Goal: Task Accomplishment & Management: Use online tool/utility

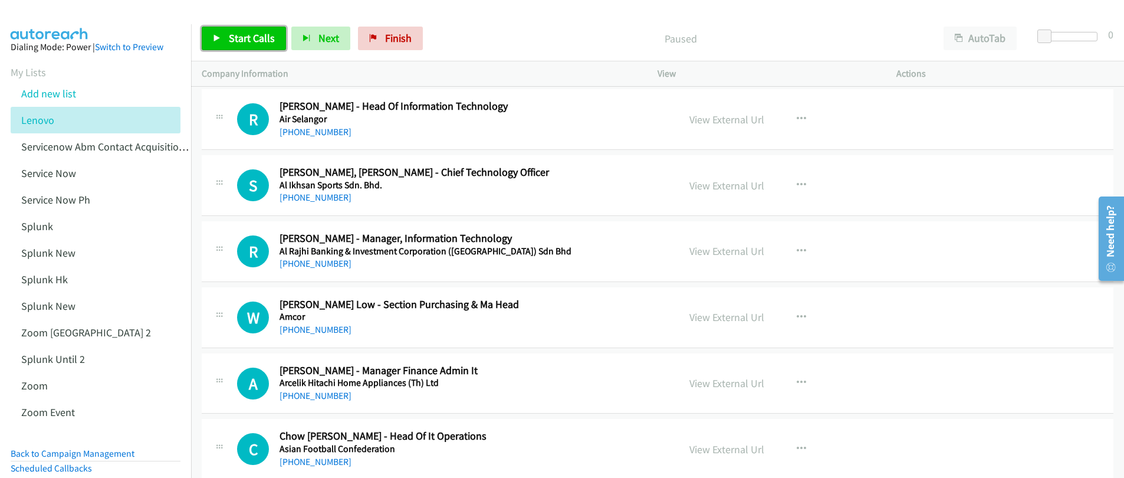
click at [235, 42] on span "Start Calls" at bounding box center [252, 38] width 46 height 14
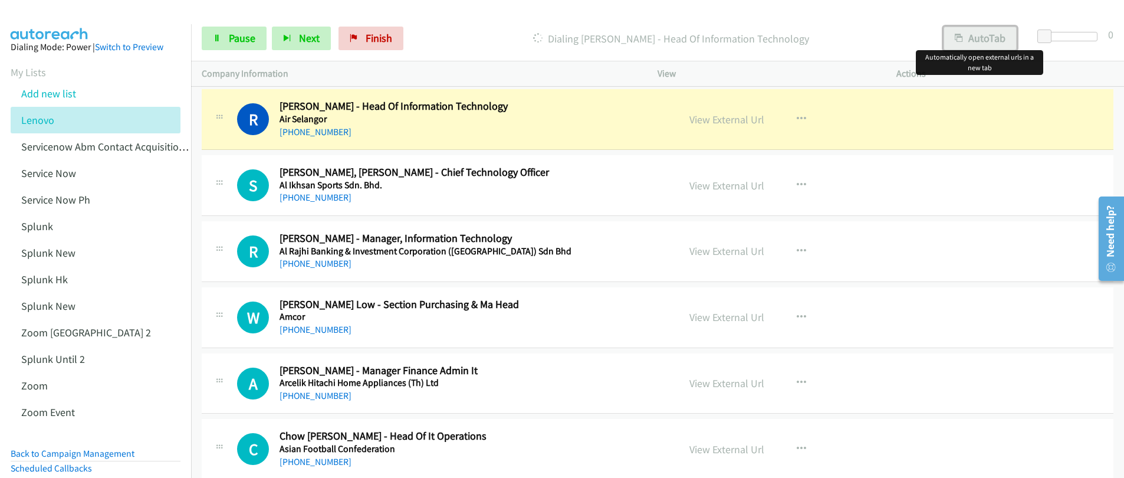
click at [981, 39] on button "AutoTab" at bounding box center [980, 39] width 73 height 24
click at [232, 44] on span "Pause" at bounding box center [242, 38] width 27 height 14
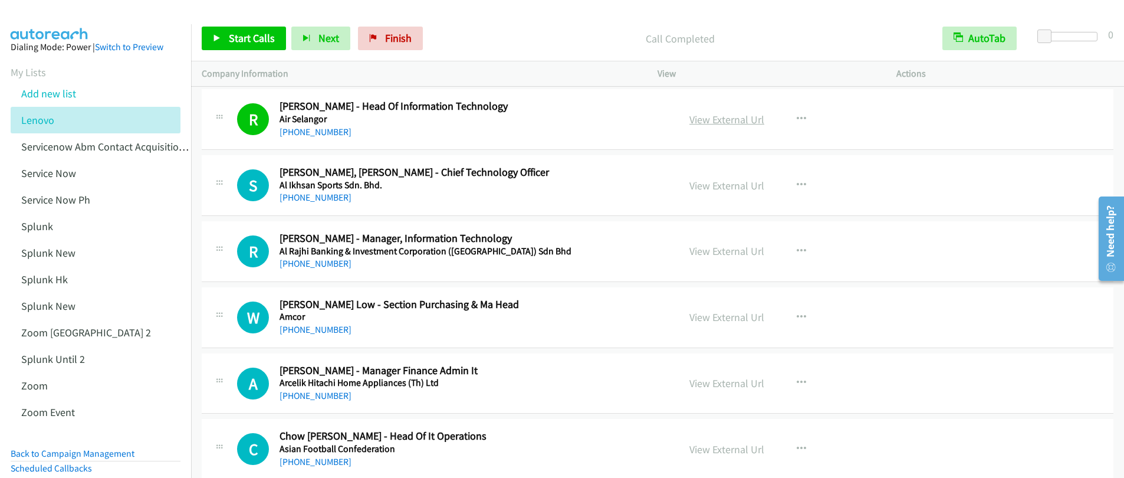
click at [712, 119] on link "View External Url" at bounding box center [726, 120] width 75 height 14
click at [246, 42] on span "Start Calls" at bounding box center [252, 38] width 46 height 14
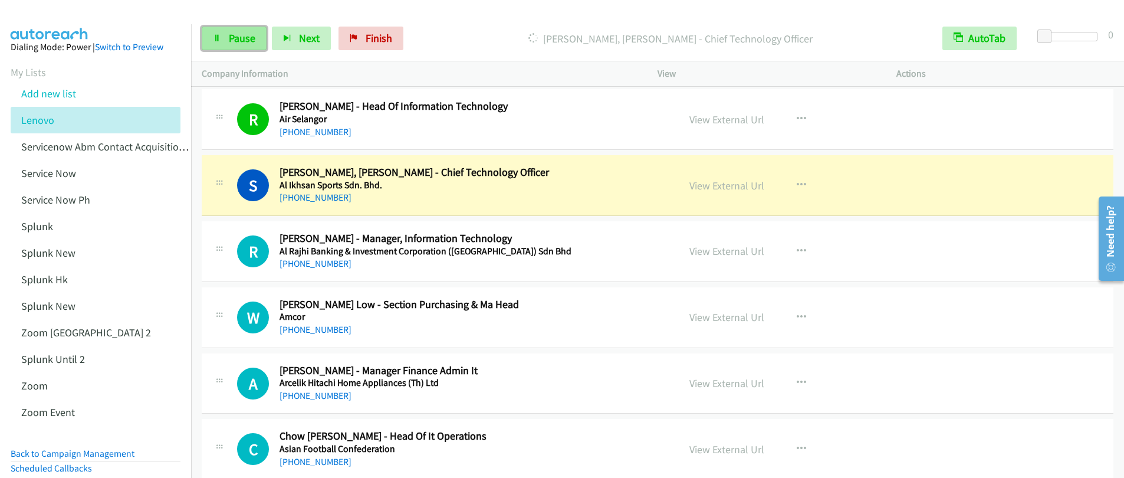
click at [241, 40] on span "Pause" at bounding box center [242, 38] width 27 height 14
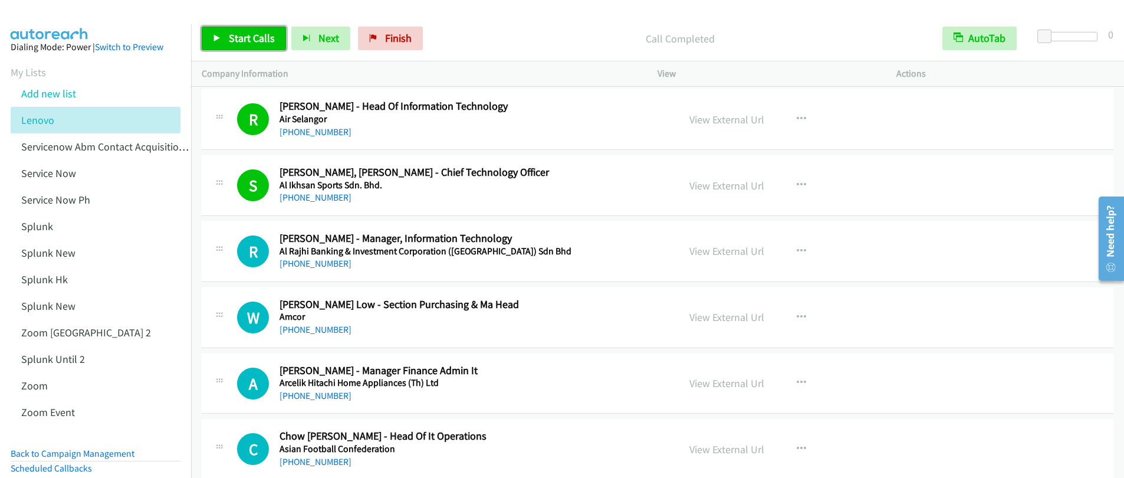
click at [234, 44] on span "Start Calls" at bounding box center [252, 38] width 46 height 14
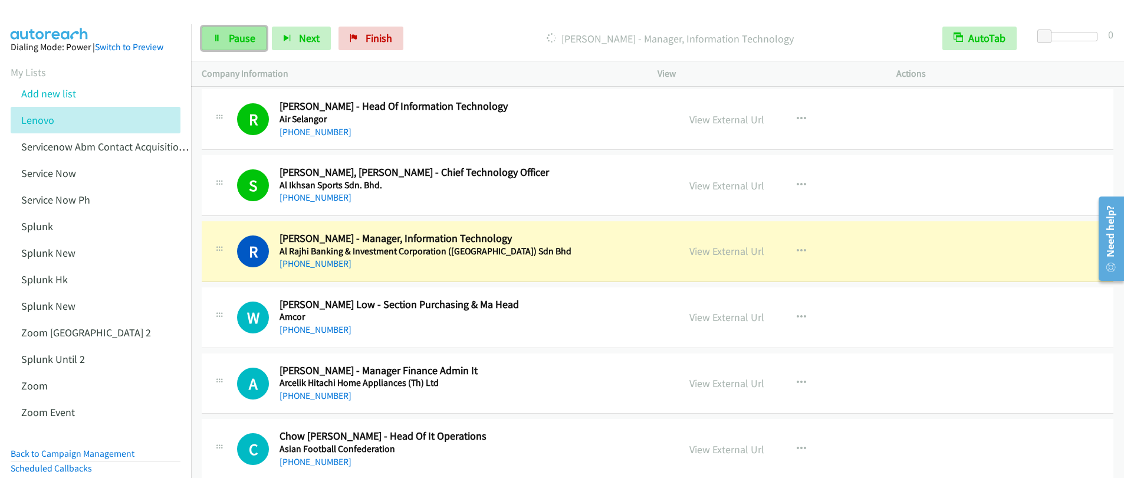
click at [238, 47] on link "Pause" at bounding box center [234, 39] width 65 height 24
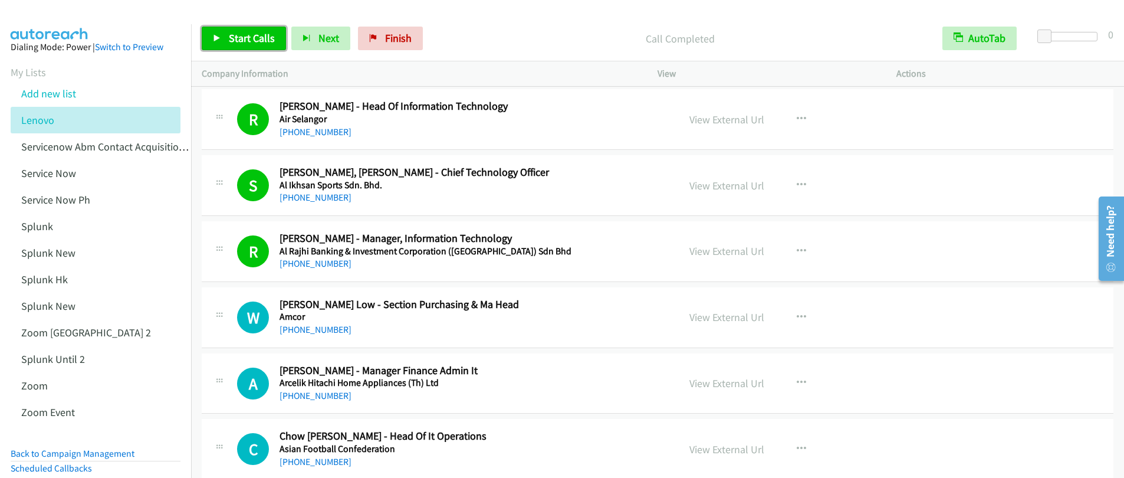
click at [215, 40] on icon at bounding box center [217, 39] width 8 height 8
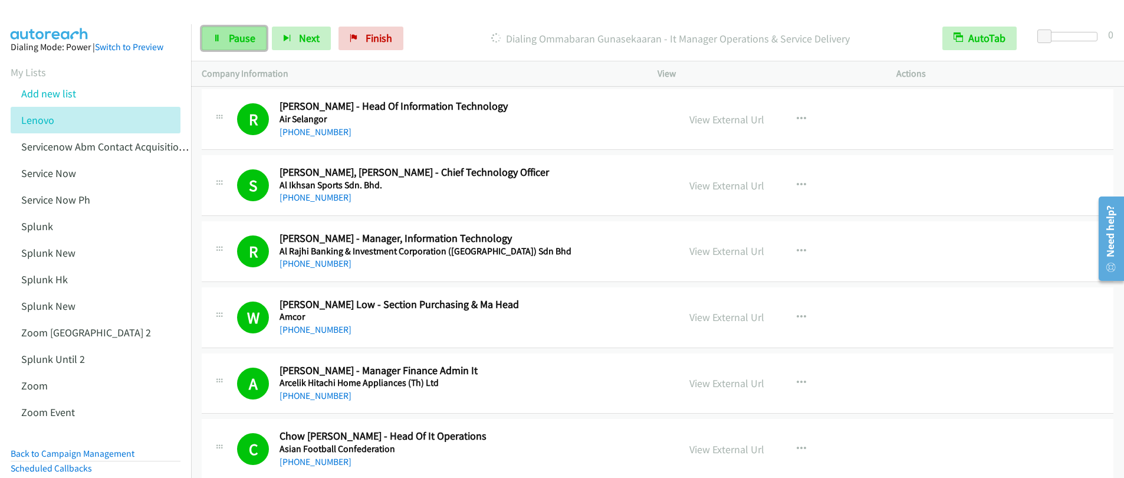
click at [241, 42] on span "Pause" at bounding box center [242, 38] width 27 height 14
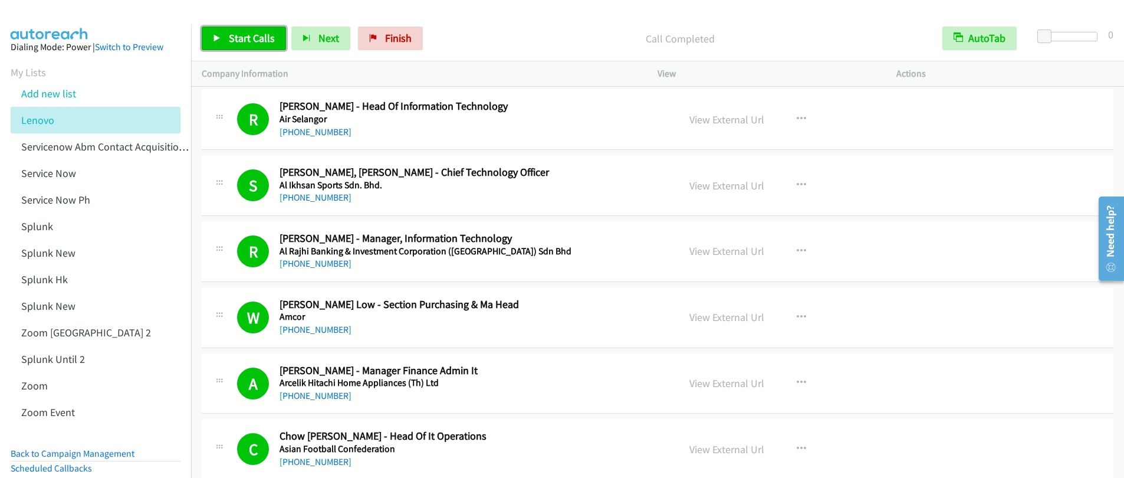
click at [257, 42] on span "Start Calls" at bounding box center [252, 38] width 46 height 14
click at [243, 40] on span "Pause" at bounding box center [242, 38] width 27 height 14
click at [239, 36] on span "Start Calls" at bounding box center [252, 38] width 46 height 14
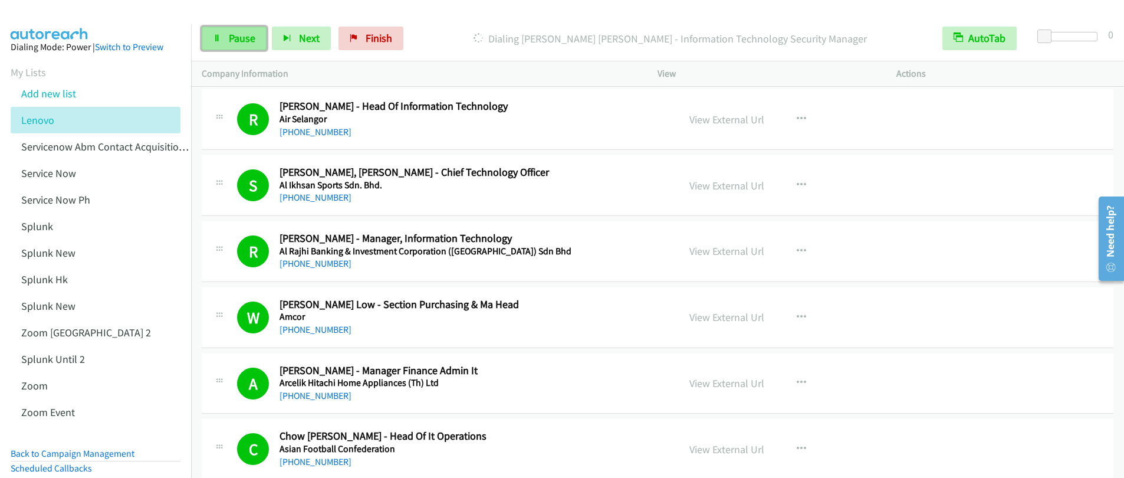
click at [218, 43] on link "Pause" at bounding box center [234, 39] width 65 height 24
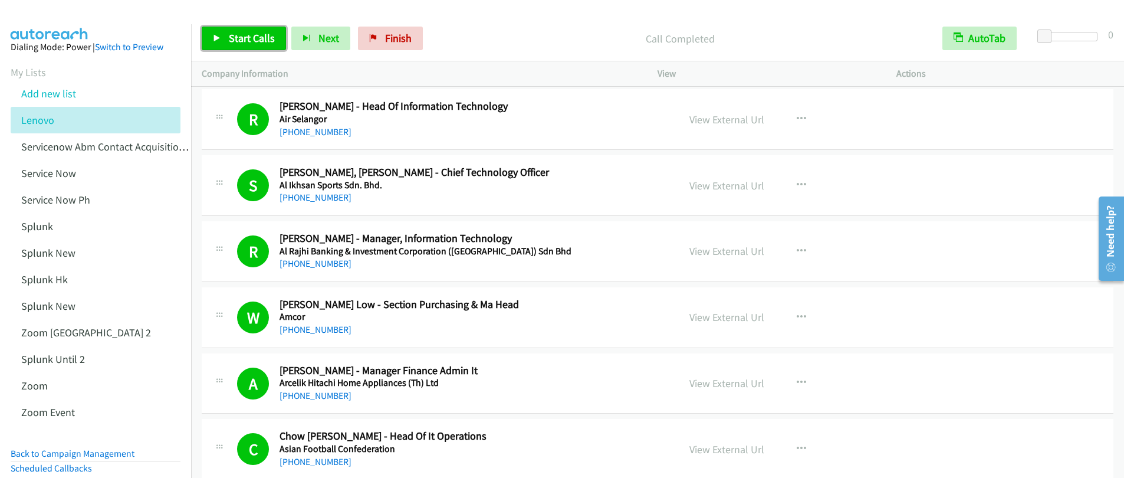
click at [242, 46] on link "Start Calls" at bounding box center [244, 39] width 84 height 24
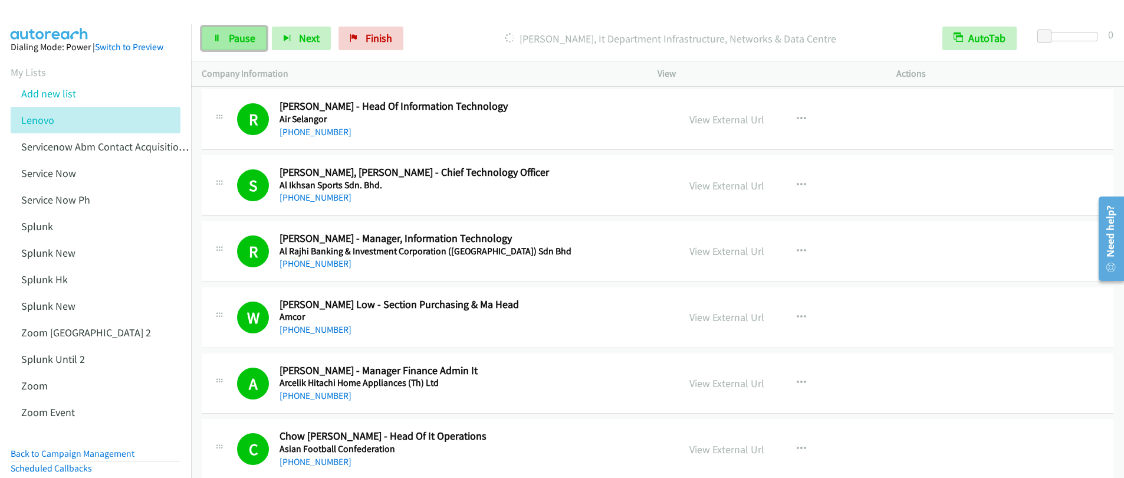
click at [232, 39] on span "Pause" at bounding box center [242, 38] width 27 height 14
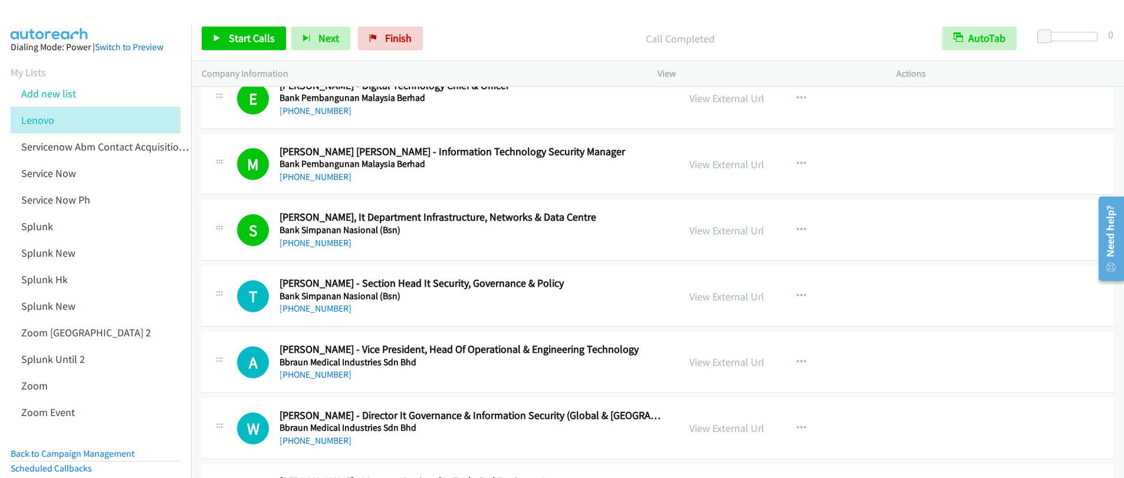
scroll to position [945, 0]
click at [797, 360] on icon "button" at bounding box center [801, 360] width 9 height 9
click at [0, 0] on div at bounding box center [0, 0] width 0 height 0
click at [799, 362] on icon "button" at bounding box center [801, 360] width 9 height 9
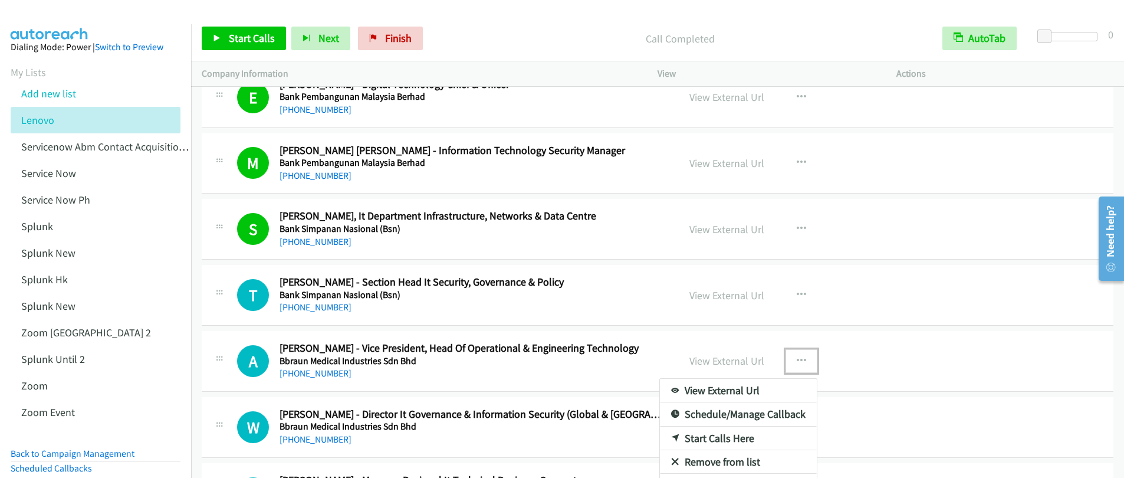
click at [712, 438] on link "Start Calls Here" at bounding box center [738, 438] width 157 height 24
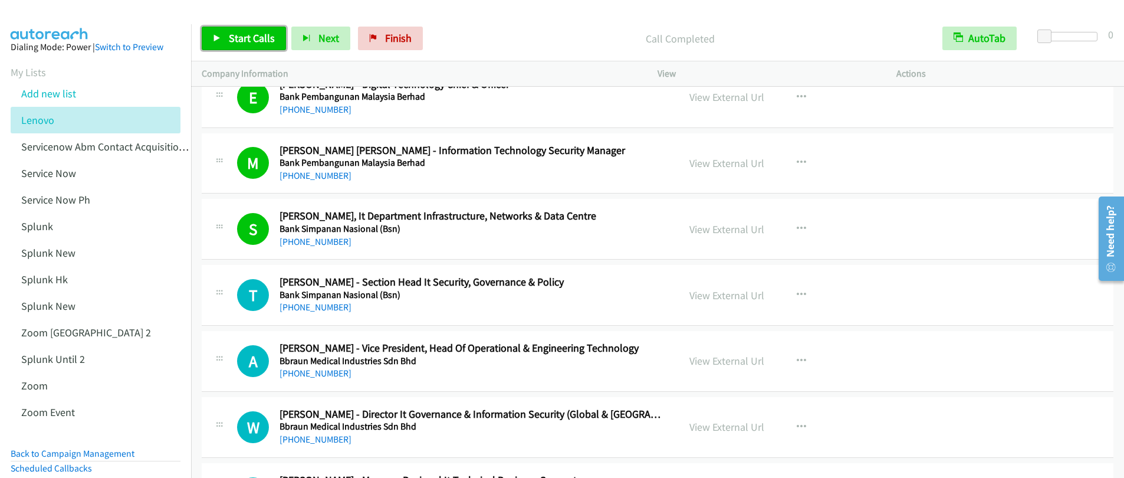
click at [238, 44] on span "Start Calls" at bounding box center [252, 38] width 46 height 14
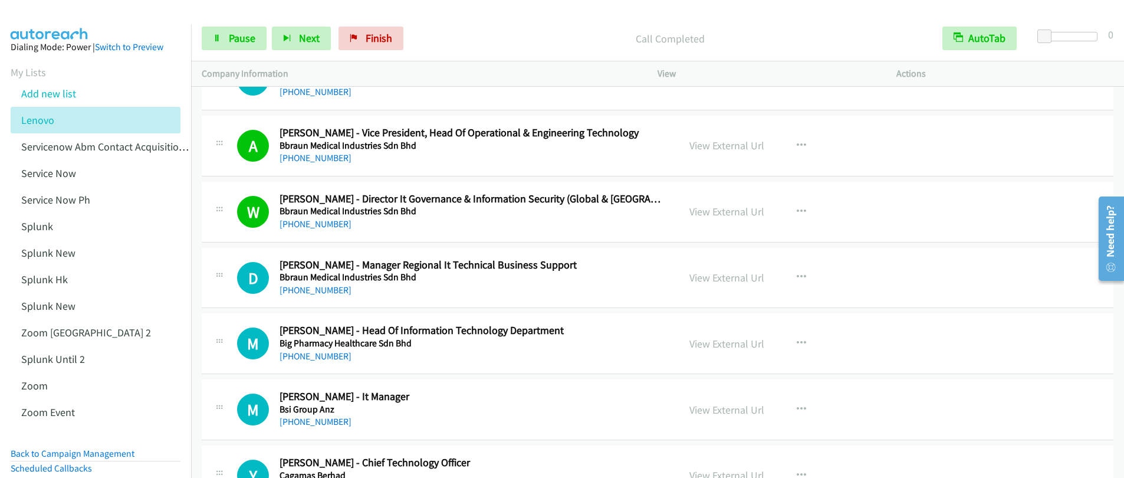
scroll to position [1217, 0]
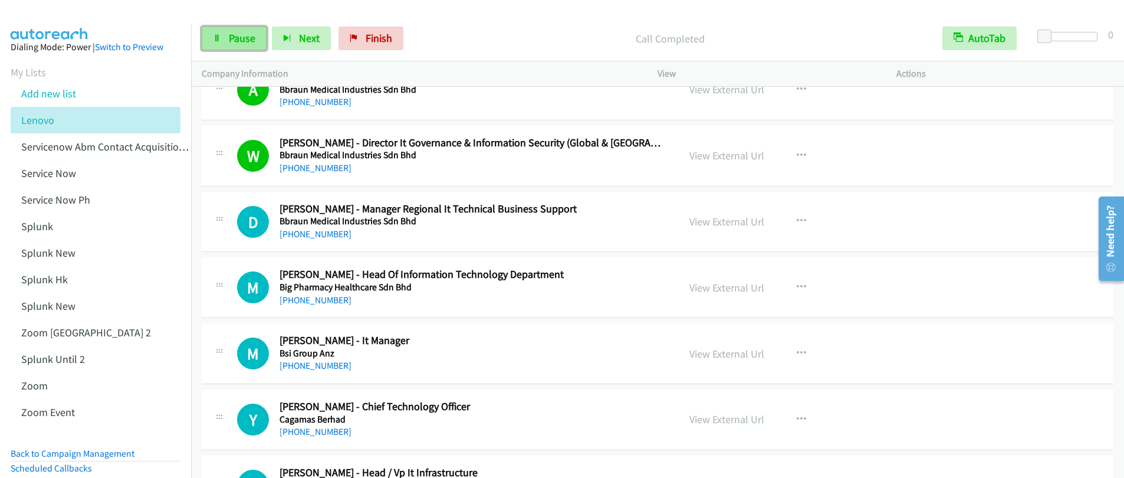
click at [241, 40] on span "Pause" at bounding box center [242, 38] width 27 height 14
click at [242, 40] on span "Start Calls" at bounding box center [252, 38] width 46 height 14
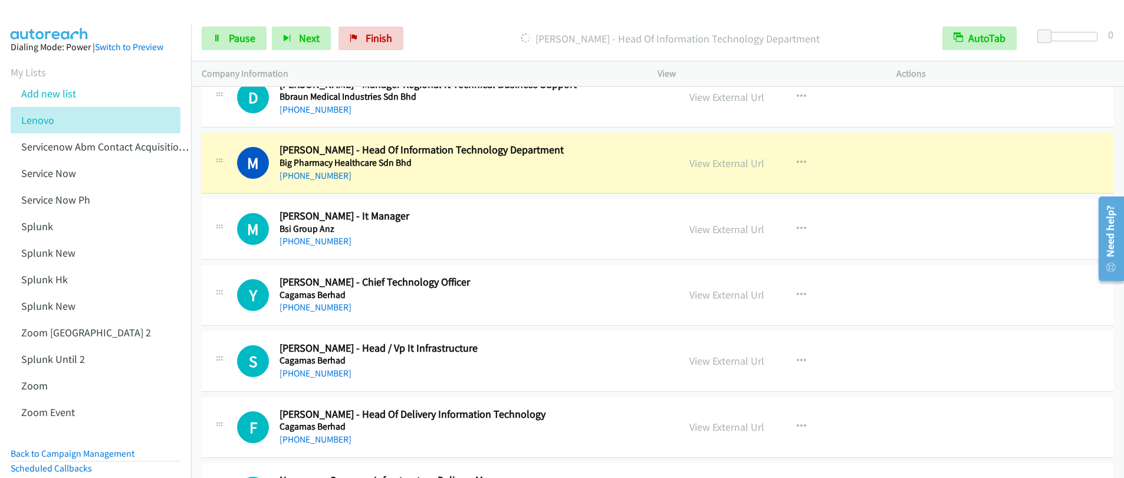
scroll to position [1349, 0]
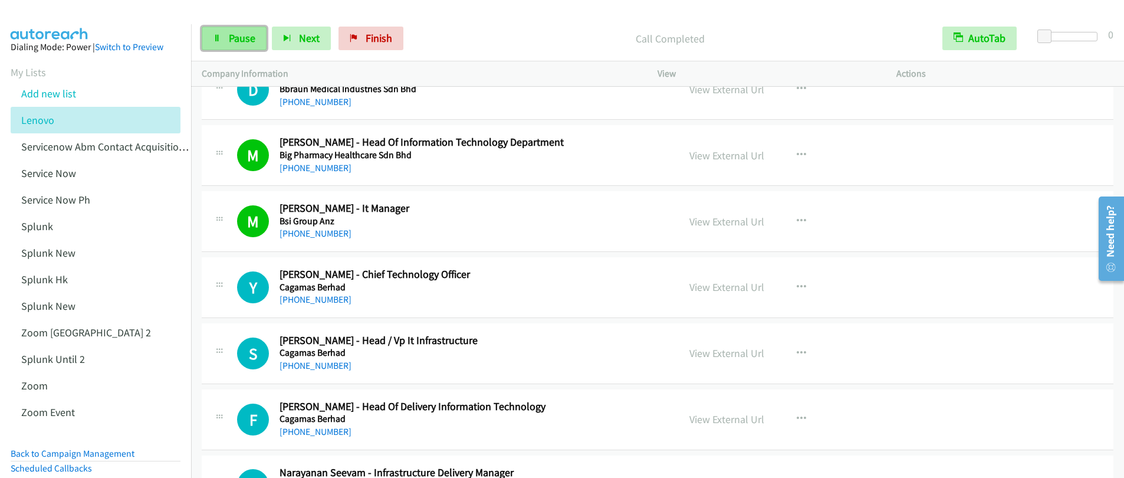
click at [227, 42] on link "Pause" at bounding box center [234, 39] width 65 height 24
click at [227, 42] on link "Start Calls" at bounding box center [244, 39] width 84 height 24
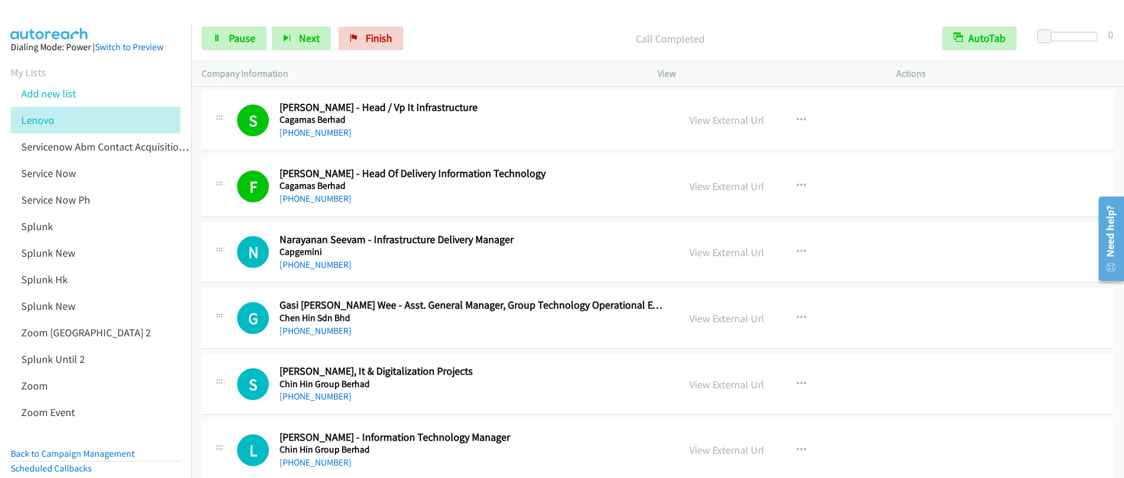
scroll to position [1829, 0]
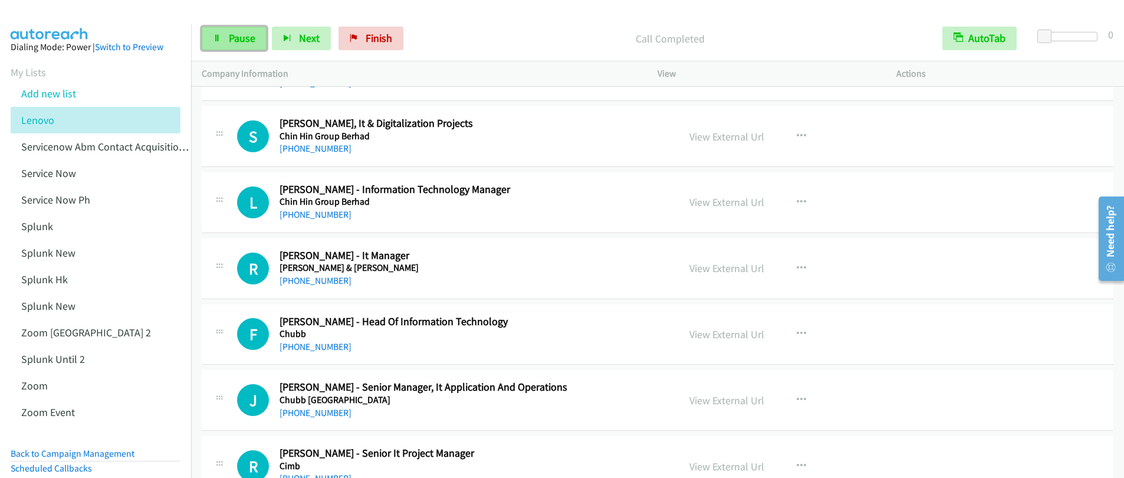
click at [237, 41] on span "Pause" at bounding box center [242, 38] width 27 height 14
click at [395, 42] on span "Finish" at bounding box center [398, 38] width 27 height 14
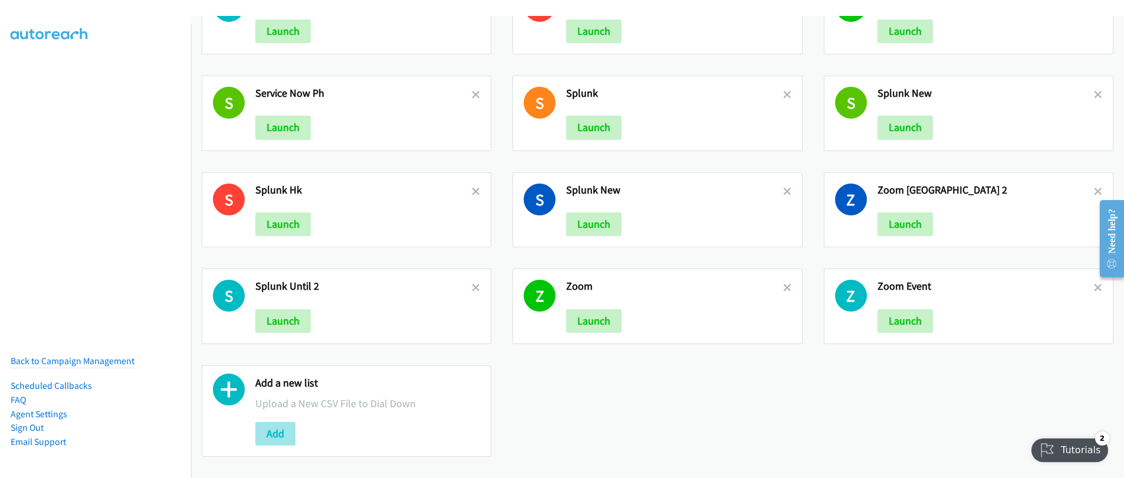
scroll to position [65, 0]
click at [283, 425] on button "Add" at bounding box center [275, 434] width 40 height 24
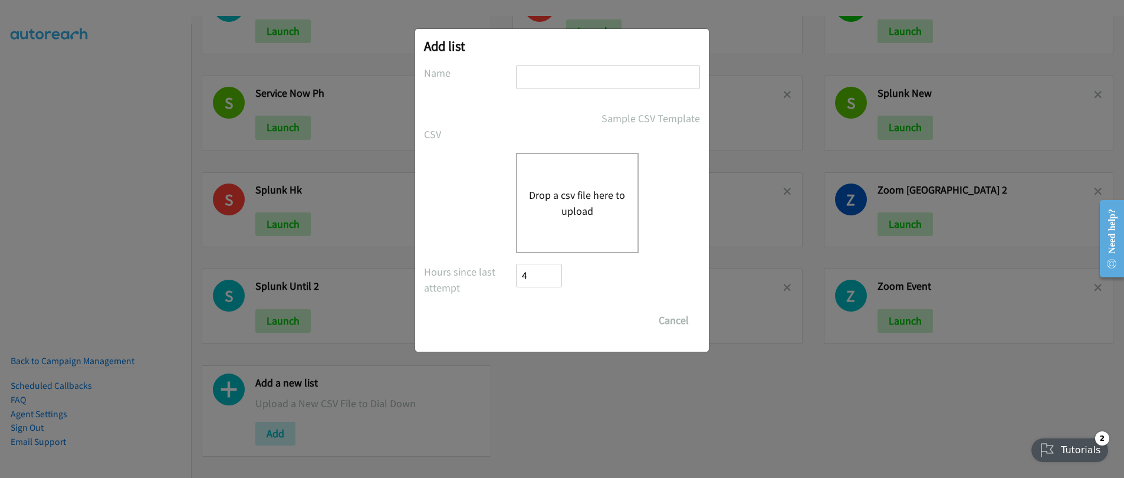
click at [577, 84] on input "text" at bounding box center [608, 77] width 184 height 24
type input "Lenovo_split_2"
click at [584, 208] on button "Drop a csv file here to upload" at bounding box center [577, 203] width 97 height 32
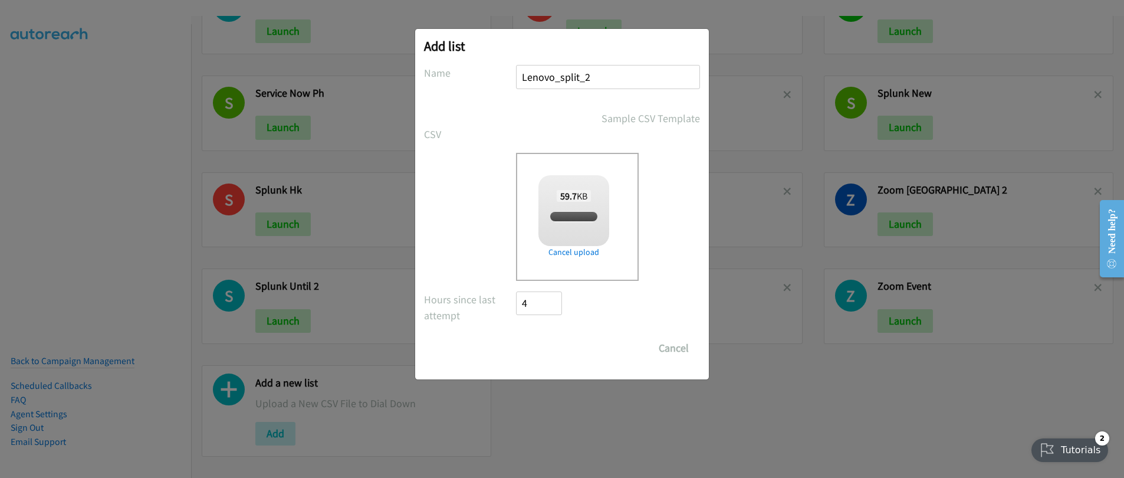
checkbox input "true"
click at [555, 356] on input "Save List" at bounding box center [547, 348] width 62 height 24
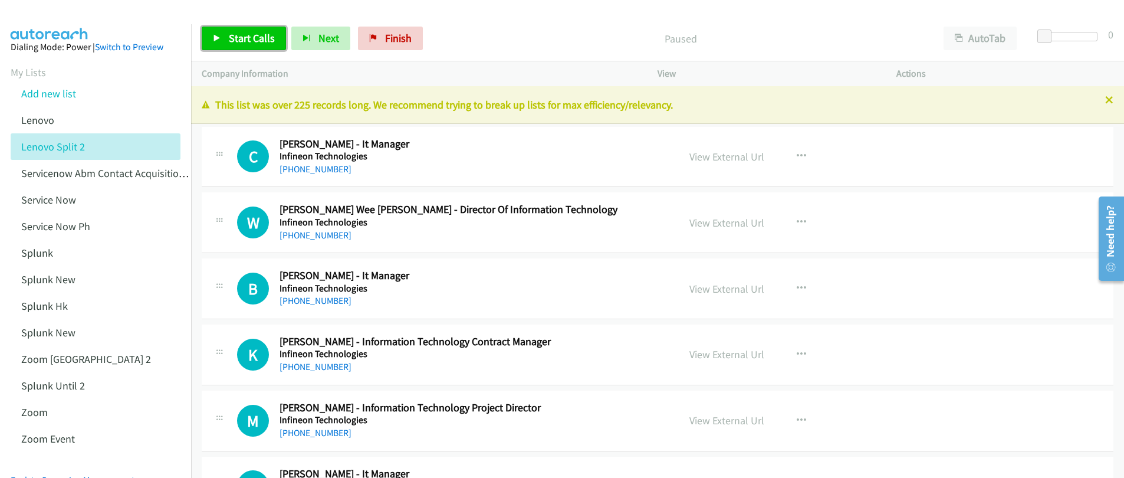
click at [231, 45] on link "Start Calls" at bounding box center [244, 39] width 84 height 24
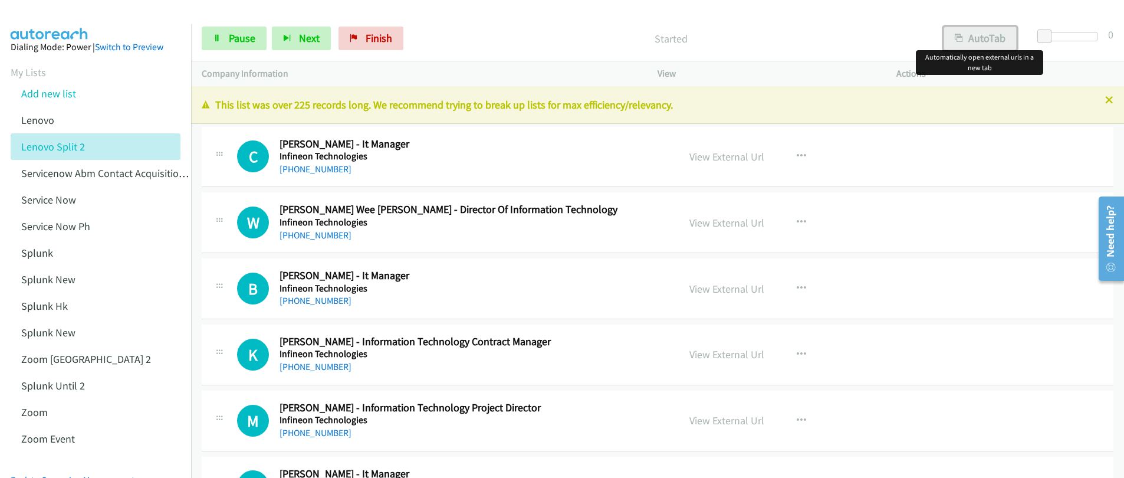
click at [965, 40] on button "AutoTab" at bounding box center [980, 39] width 73 height 24
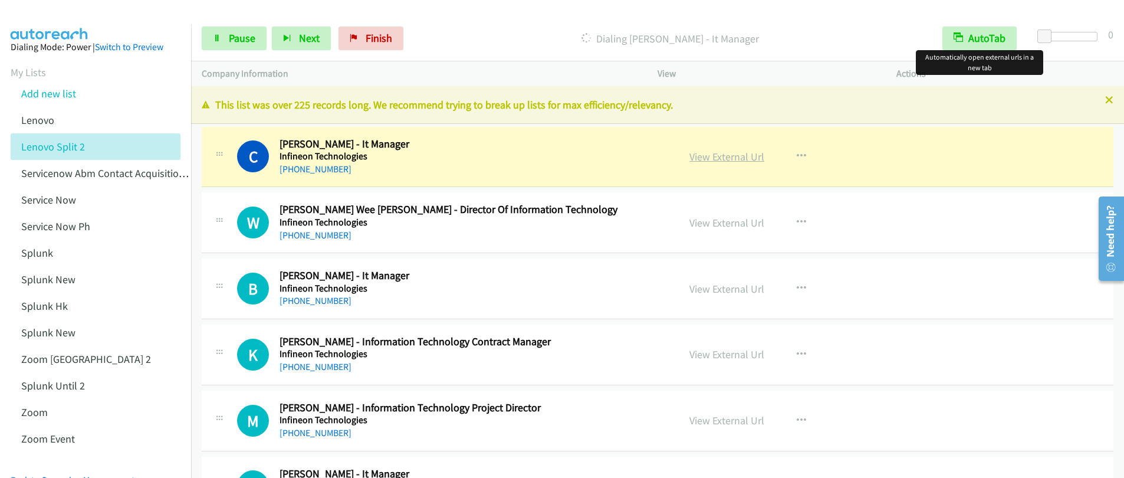
click at [731, 162] on link "View External Url" at bounding box center [726, 157] width 75 height 14
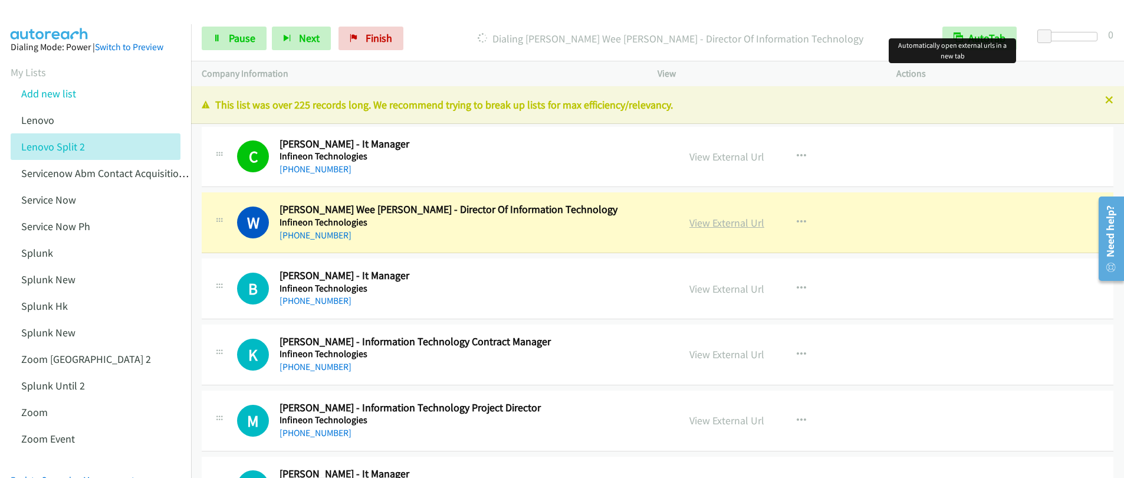
click at [731, 225] on link "View External Url" at bounding box center [726, 223] width 75 height 14
click at [229, 42] on span "Pause" at bounding box center [242, 38] width 27 height 14
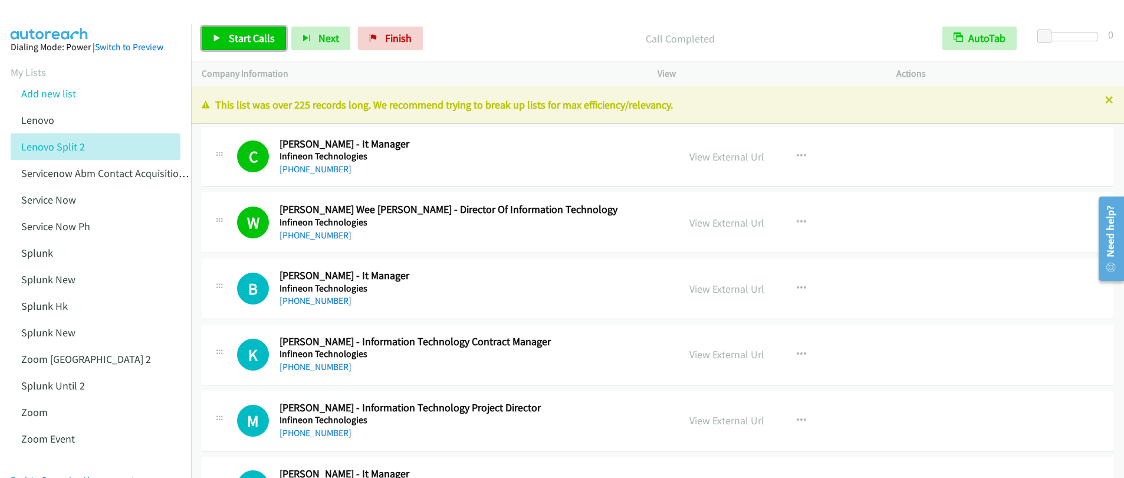
click at [239, 43] on span "Start Calls" at bounding box center [252, 38] width 46 height 14
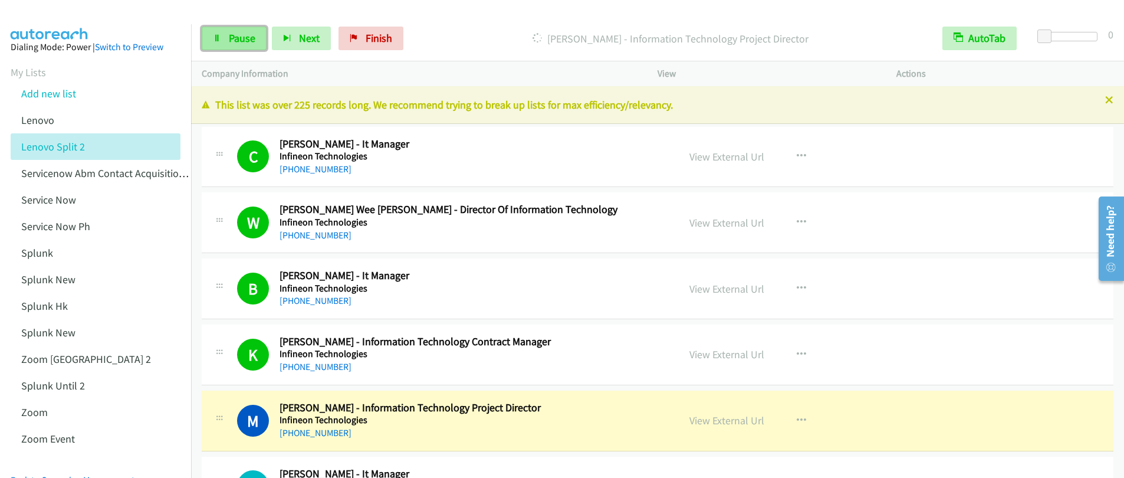
click at [229, 42] on span "Pause" at bounding box center [242, 38] width 27 height 14
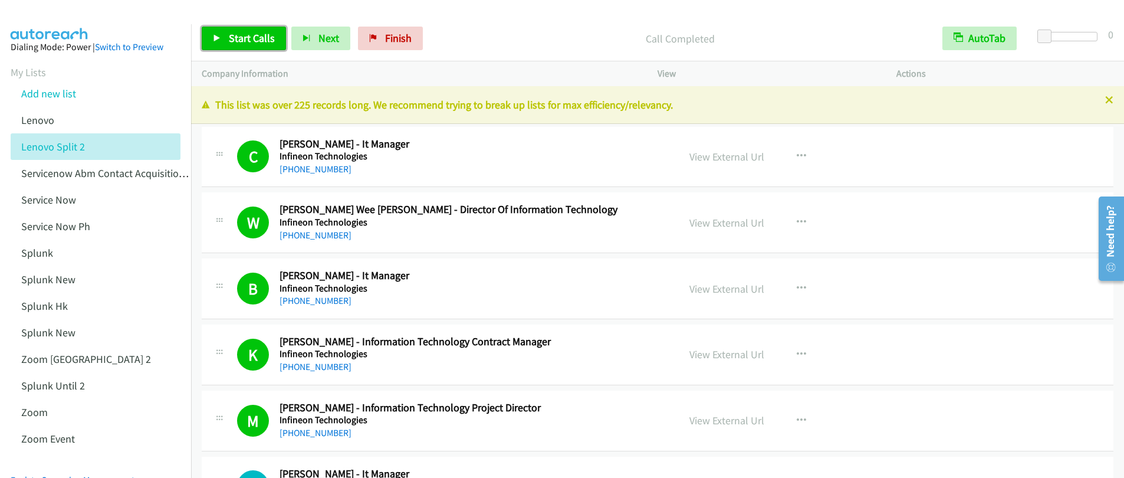
click at [229, 44] on span "Start Calls" at bounding box center [252, 38] width 46 height 14
click at [229, 45] on link "Start Calls" at bounding box center [244, 39] width 84 height 24
click at [244, 42] on span "Pause" at bounding box center [242, 38] width 27 height 14
click at [560, 39] on p "Paused" at bounding box center [680, 39] width 482 height 16
click at [533, 29] on div "Call Completed" at bounding box center [680, 39] width 504 height 24
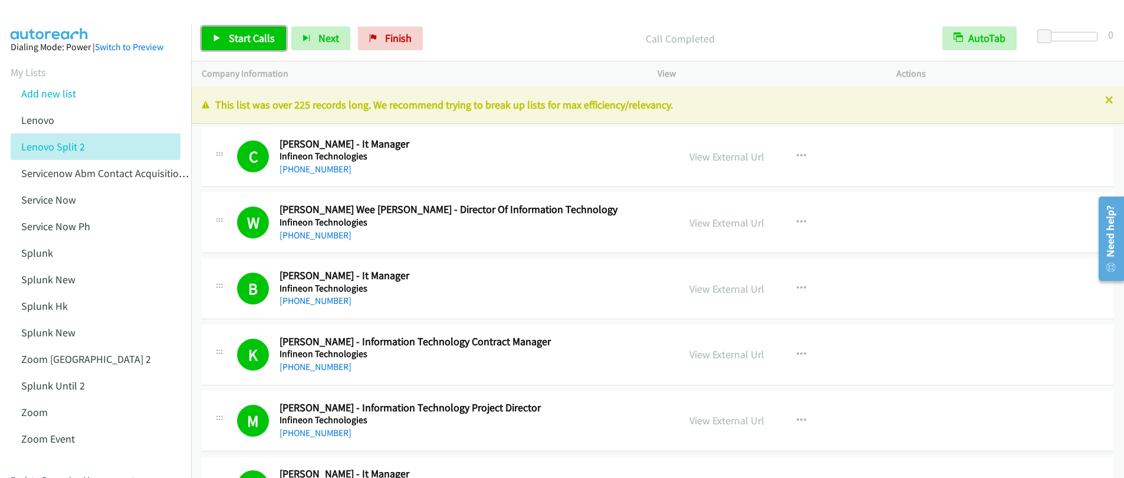
click at [231, 42] on span "Start Calls" at bounding box center [252, 38] width 46 height 14
click at [242, 38] on span "Pause" at bounding box center [242, 38] width 27 height 14
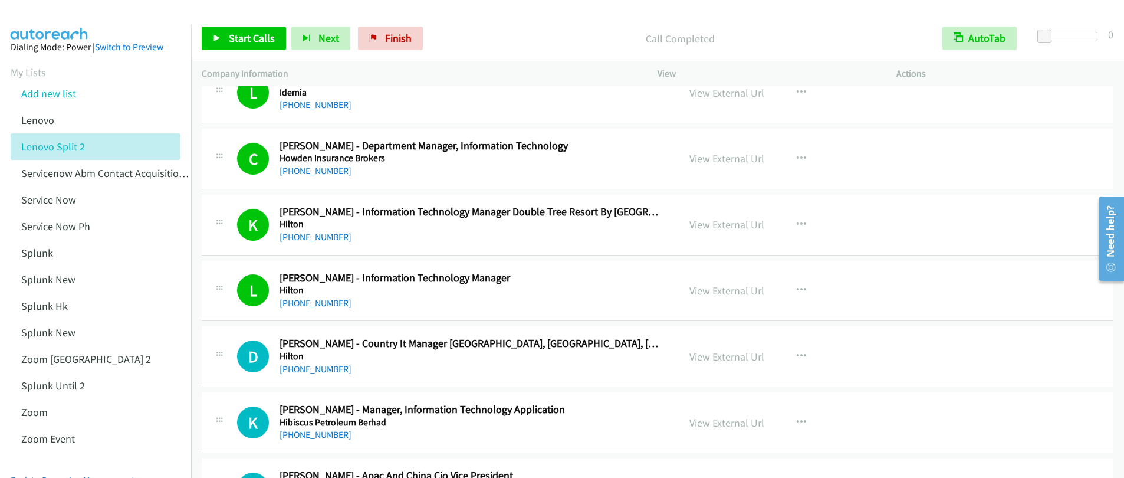
scroll to position [1358, 0]
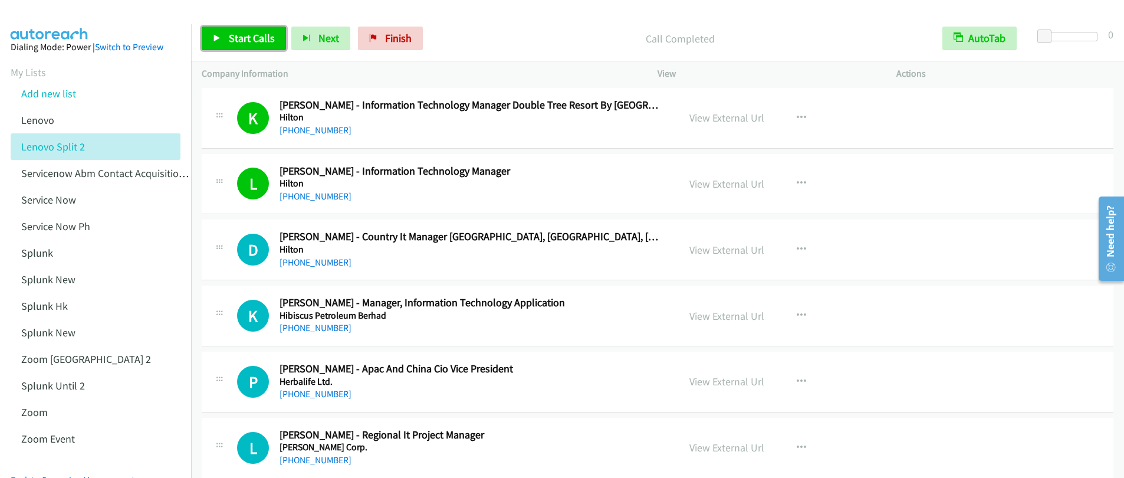
click at [252, 40] on span "Start Calls" at bounding box center [252, 38] width 46 height 14
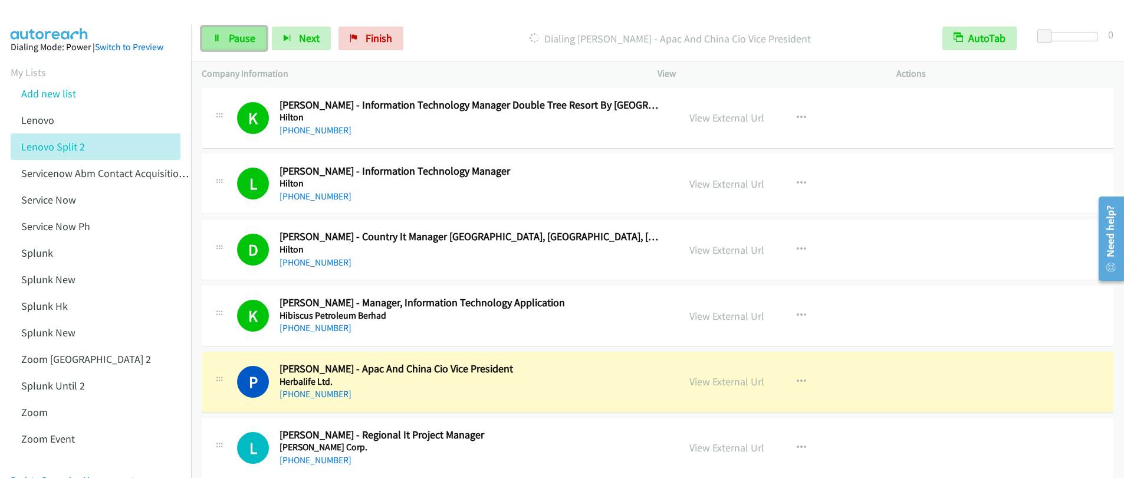
click at [236, 45] on link "Pause" at bounding box center [234, 39] width 65 height 24
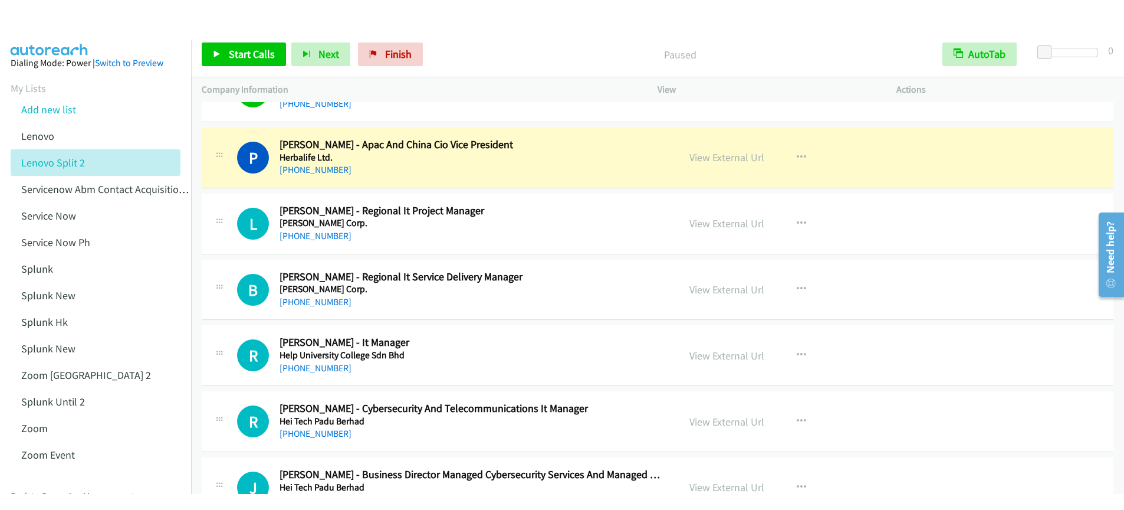
scroll to position [1600, 0]
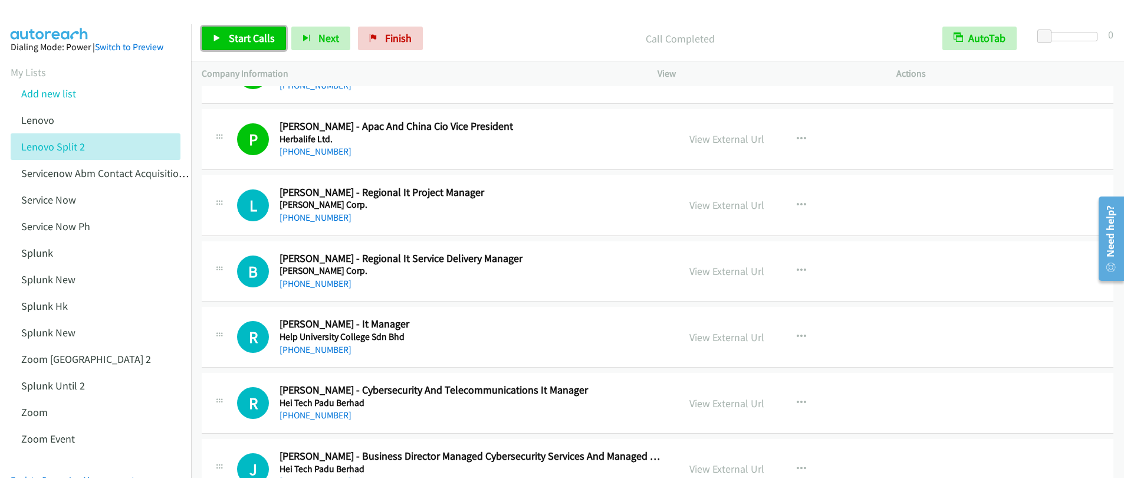
click at [237, 42] on span "Start Calls" at bounding box center [252, 38] width 46 height 14
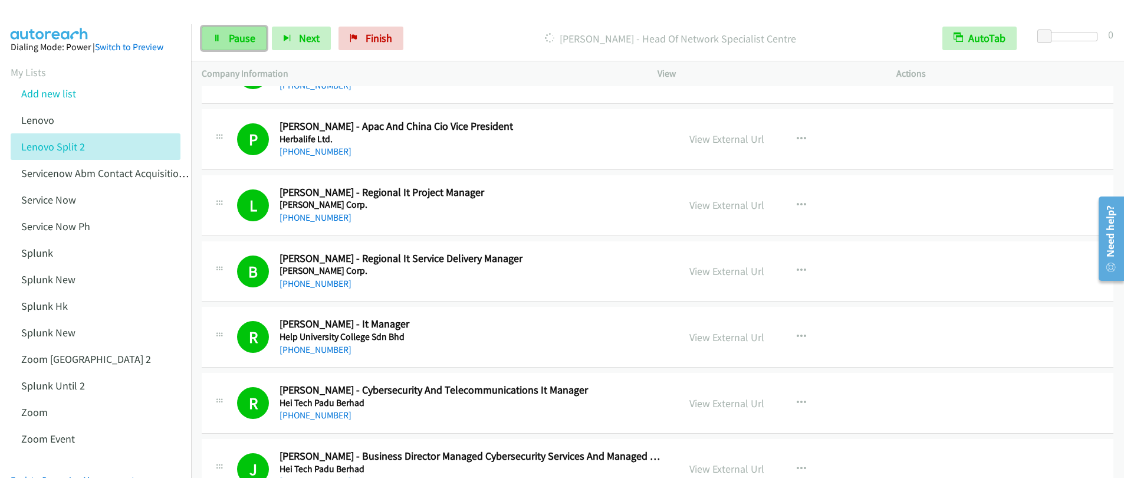
click at [234, 42] on span "Pause" at bounding box center [242, 38] width 27 height 14
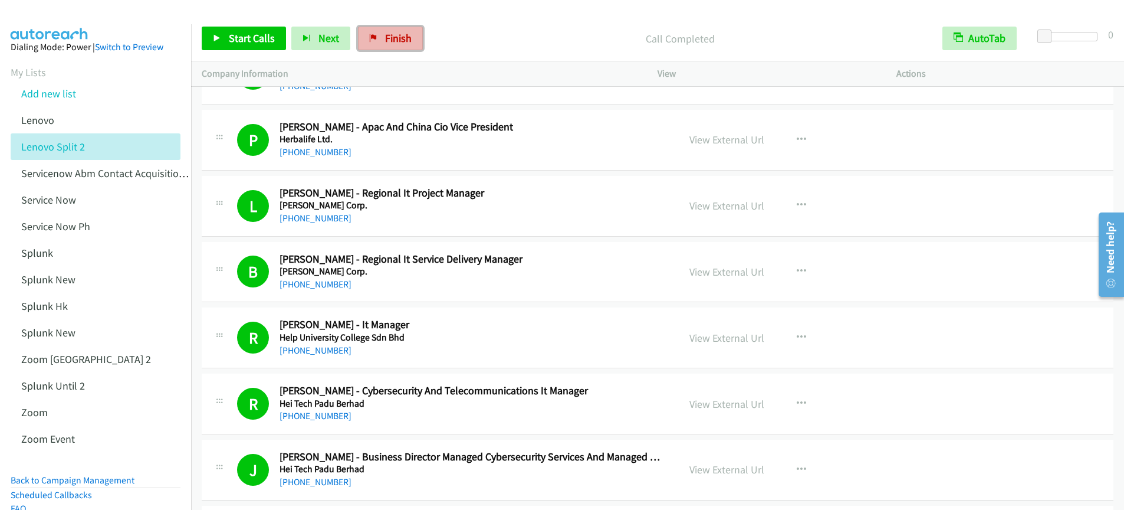
click at [393, 38] on span "Finish" at bounding box center [398, 38] width 27 height 14
